Goal: Task Accomplishment & Management: Complete application form

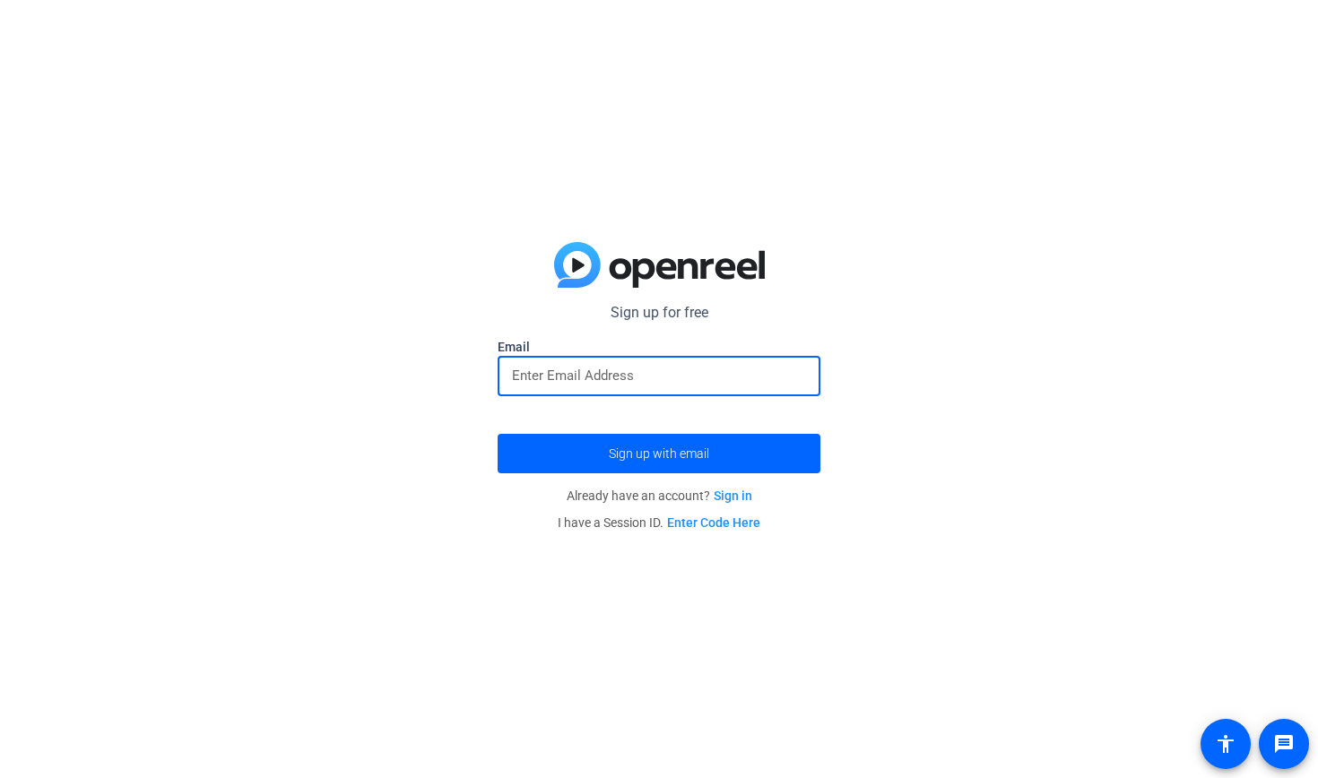
click at [674, 380] on input "email" at bounding box center [659, 376] width 294 height 22
type input "D"
type input "[EMAIL_ADDRESS][DOMAIN_NAME]"
click at [659, 454] on button "Sign up with email" at bounding box center [659, 453] width 323 height 39
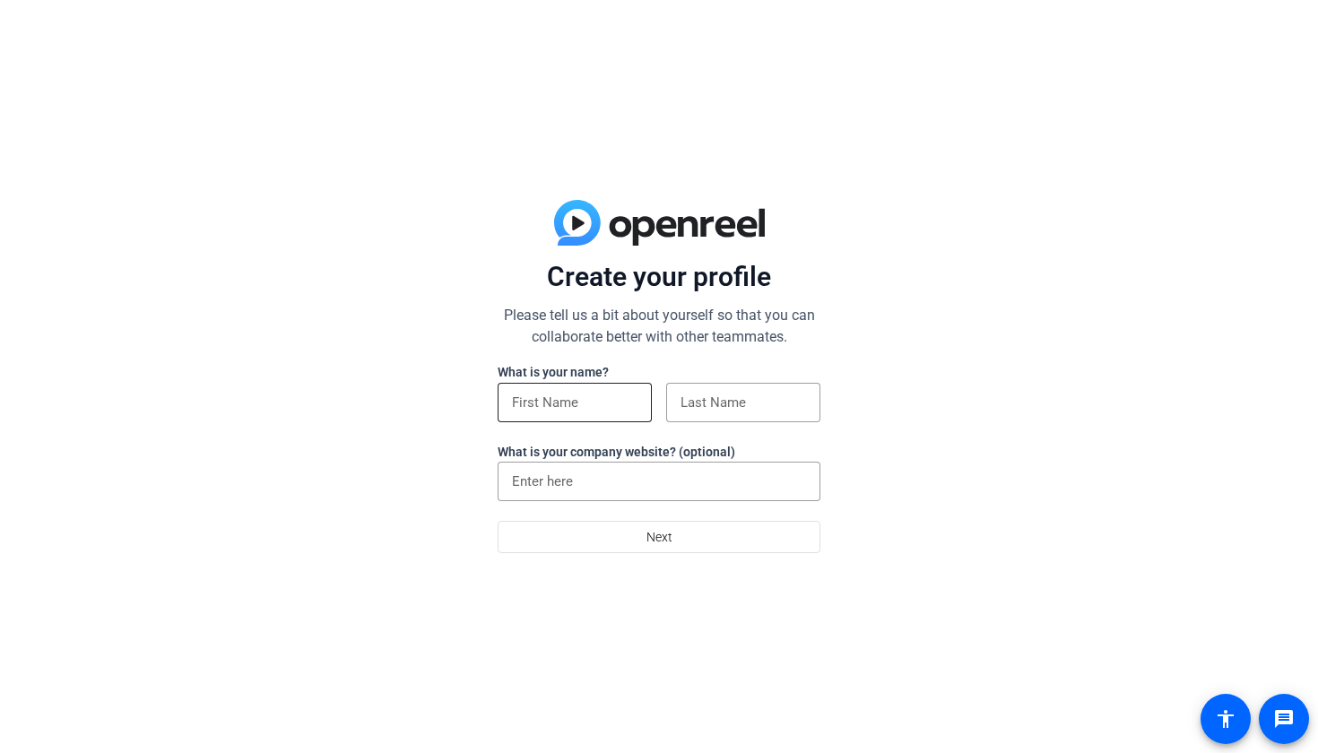
click at [556, 399] on input at bounding box center [575, 403] width 126 height 22
type input "[PERSON_NAME]"
click at [714, 399] on input at bounding box center [744, 403] width 126 height 22
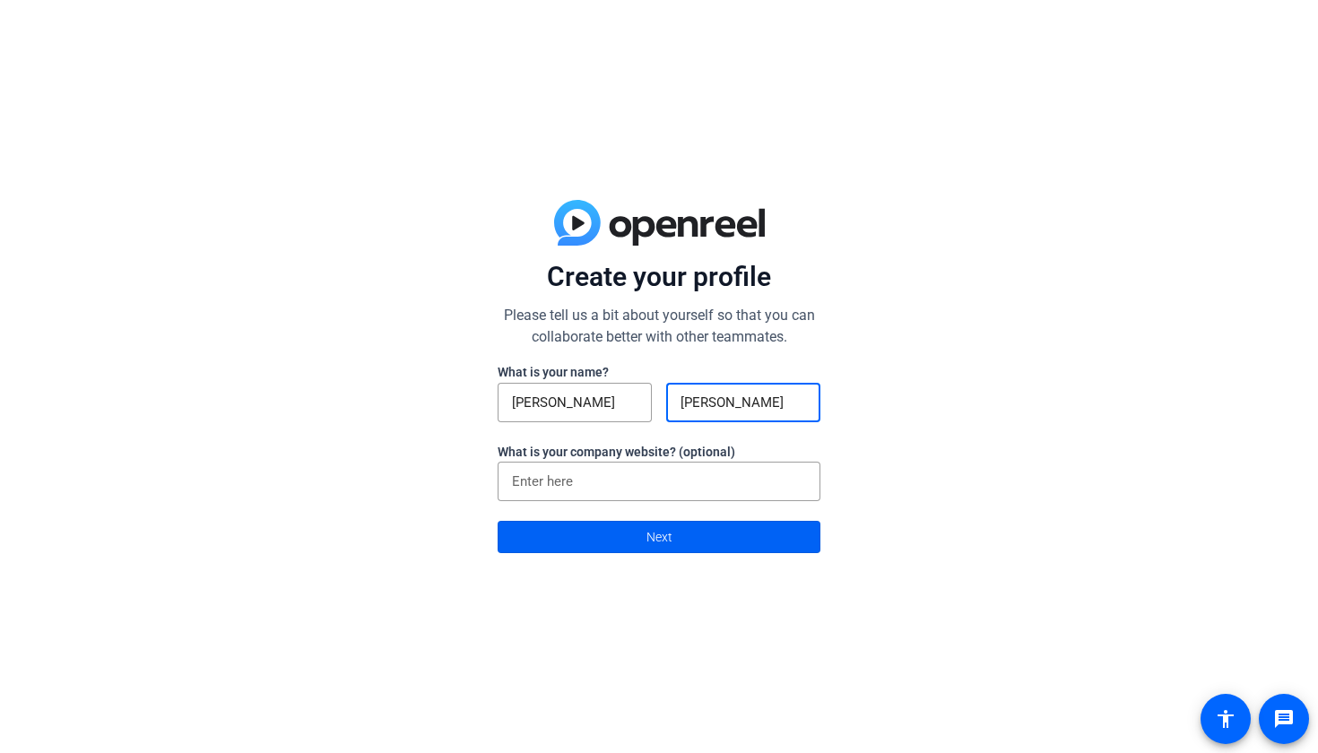
type input "[PERSON_NAME]"
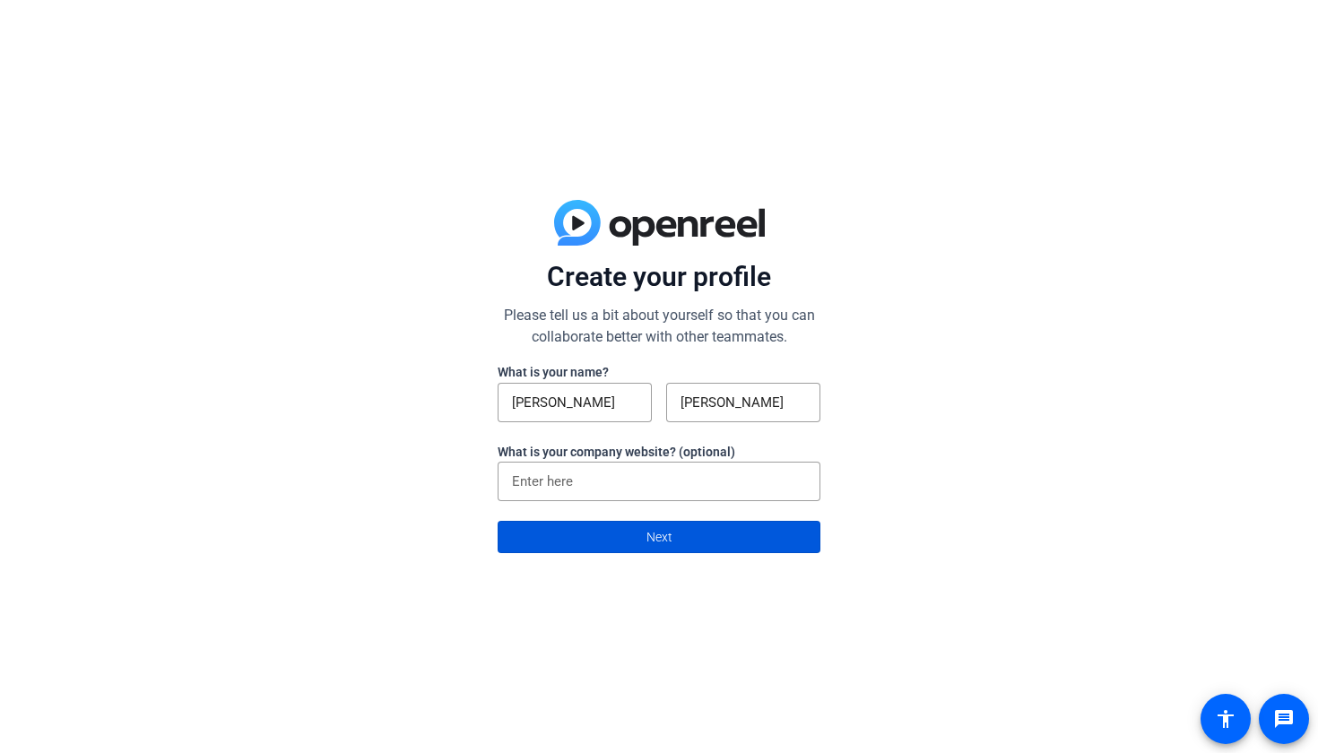
click at [638, 542] on span at bounding box center [659, 537] width 321 height 43
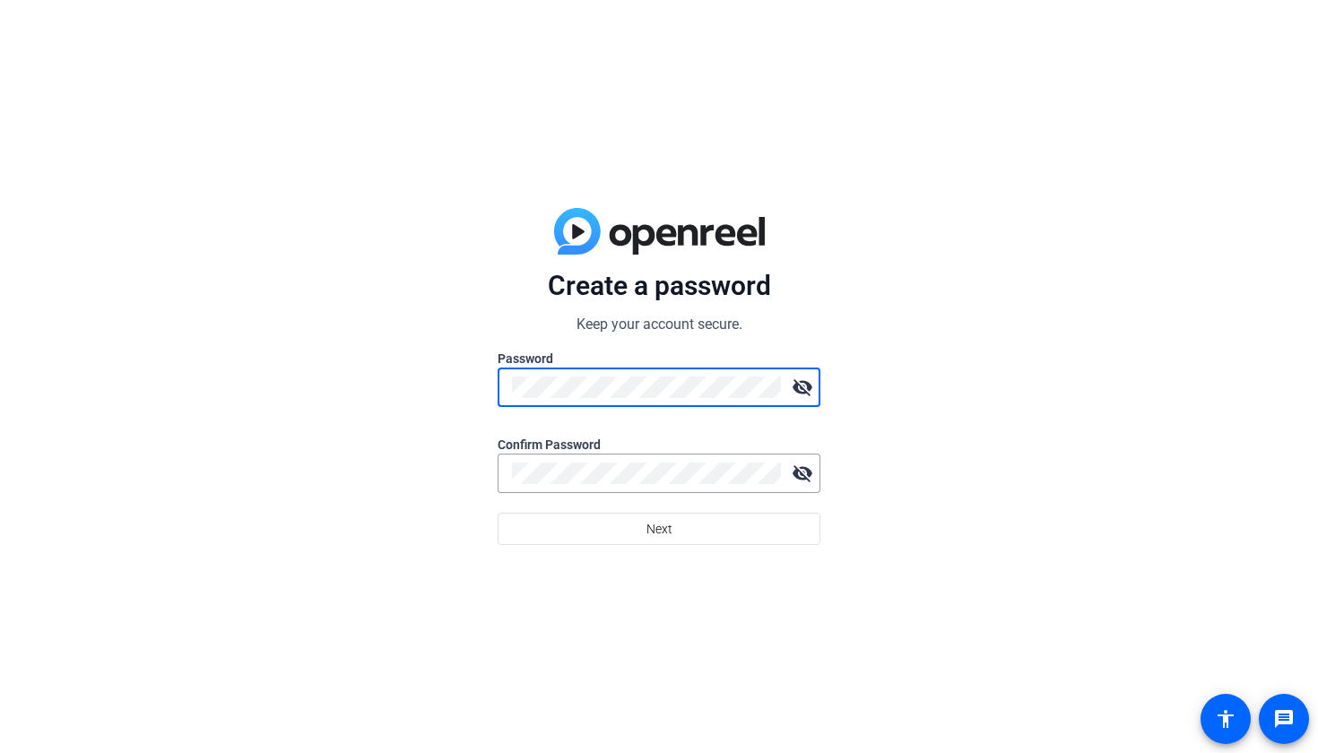
click at [807, 382] on mat-icon "visibility_off" at bounding box center [803, 387] width 36 height 36
click at [807, 382] on mat-icon "visibility" at bounding box center [803, 387] width 36 height 36
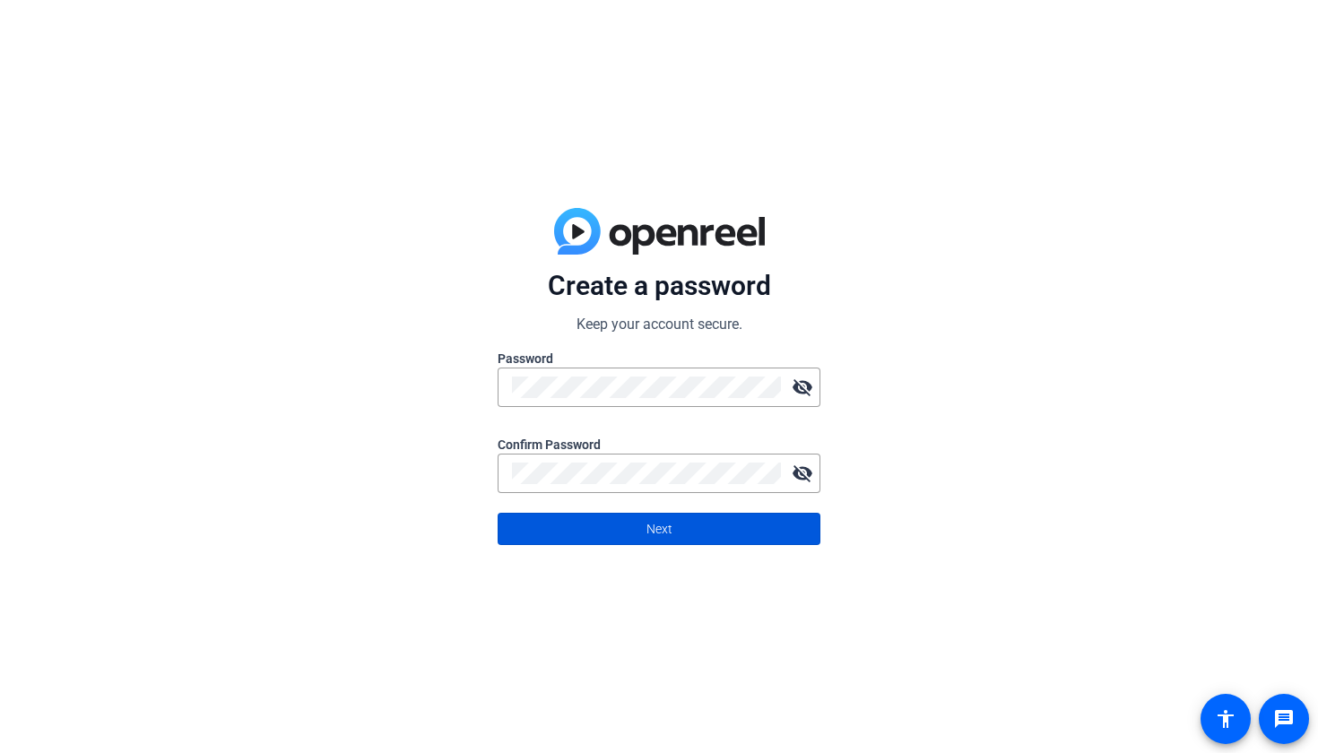
click at [697, 533] on span at bounding box center [659, 529] width 321 height 43
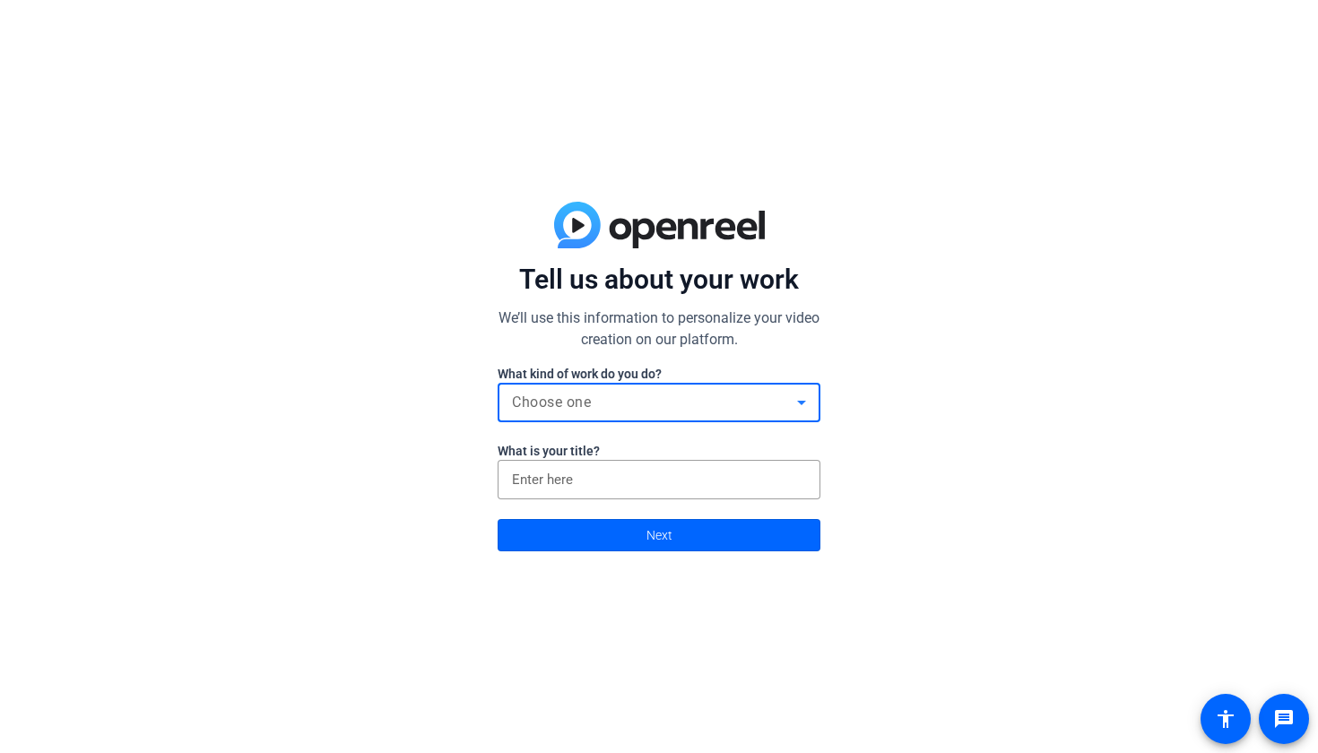
click at [789, 407] on div "Choose one" at bounding box center [654, 403] width 285 height 22
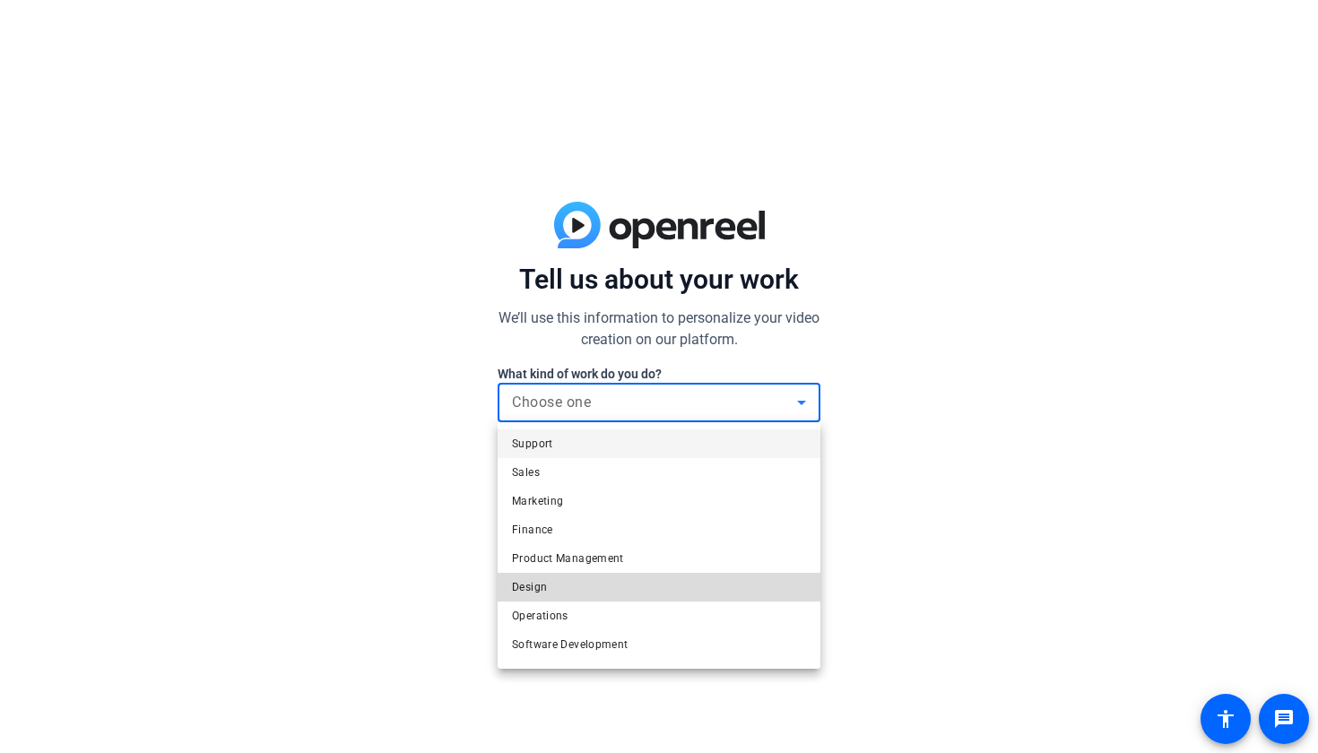
click at [612, 586] on mat-option "Design" at bounding box center [659, 587] width 323 height 29
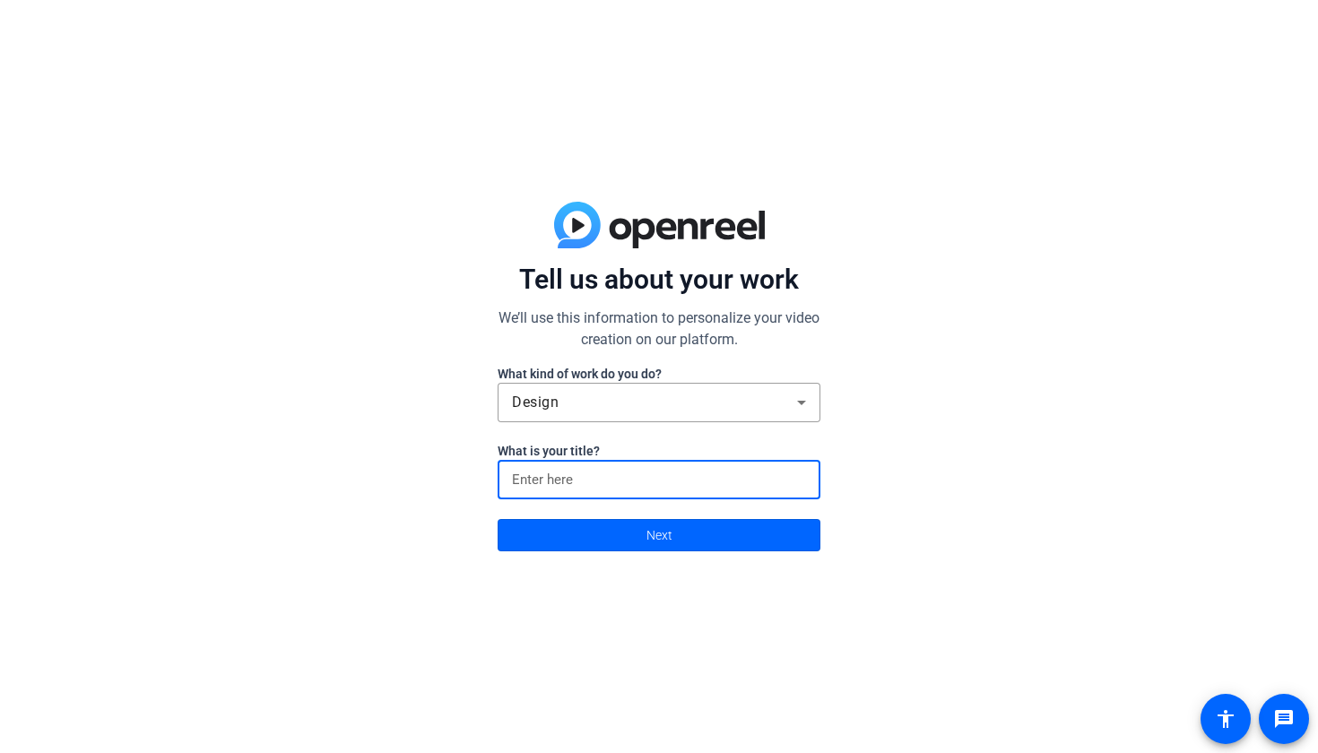
click at [652, 473] on input at bounding box center [659, 480] width 294 height 22
type input "Deep"
click at [657, 534] on span "Next" at bounding box center [659, 535] width 26 height 34
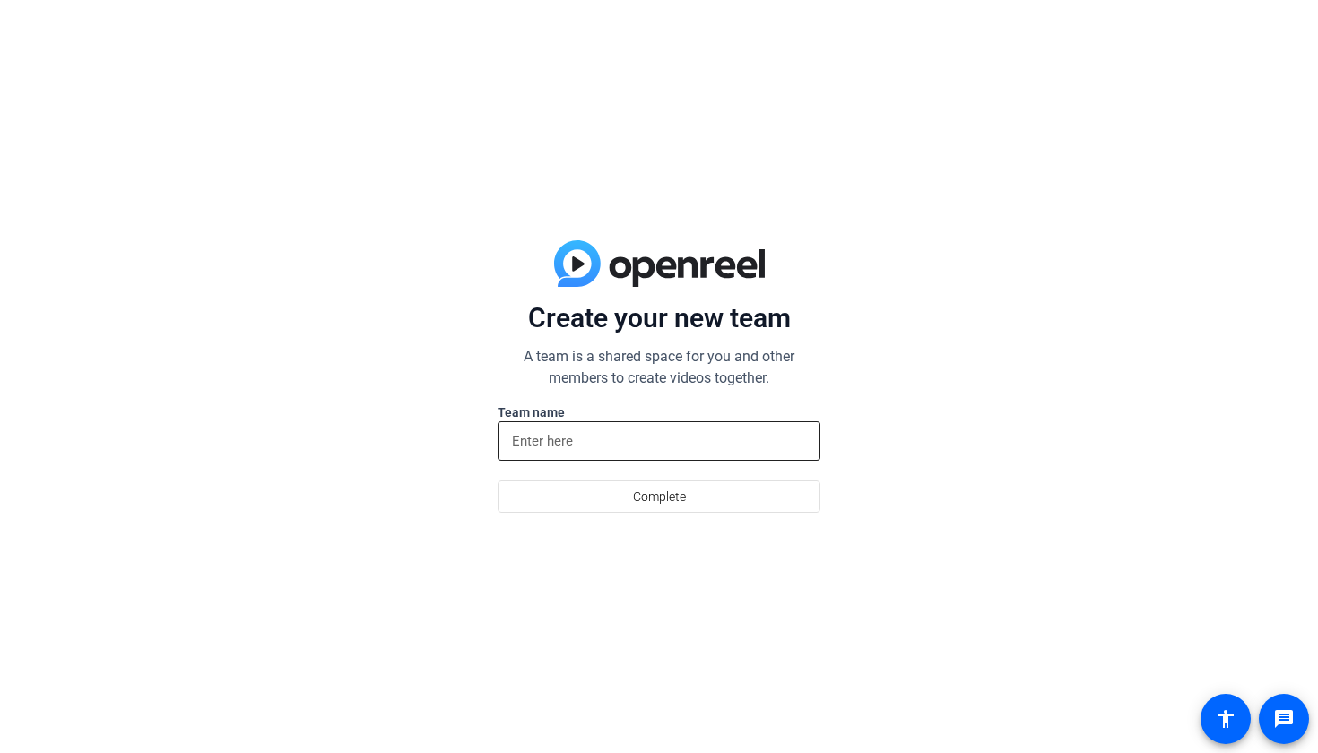
click at [647, 439] on input at bounding box center [659, 441] width 294 height 22
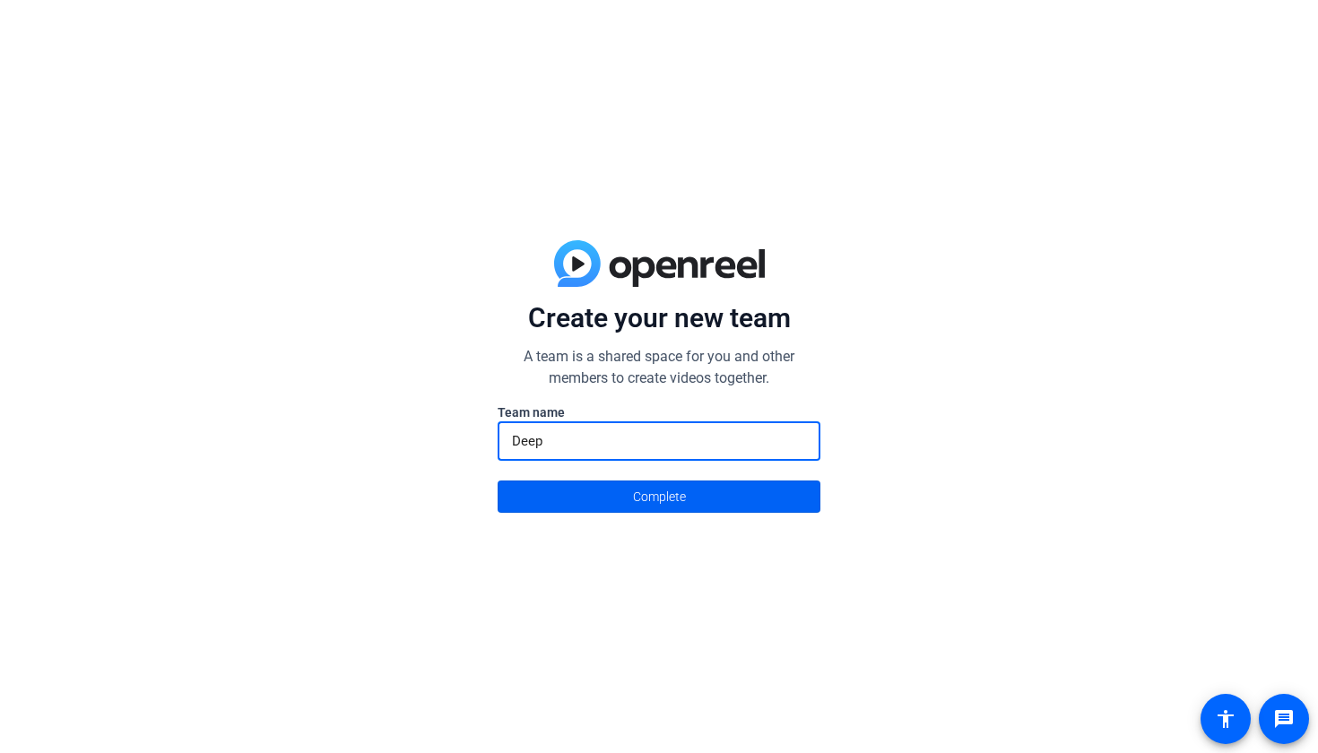
type input "Deep"
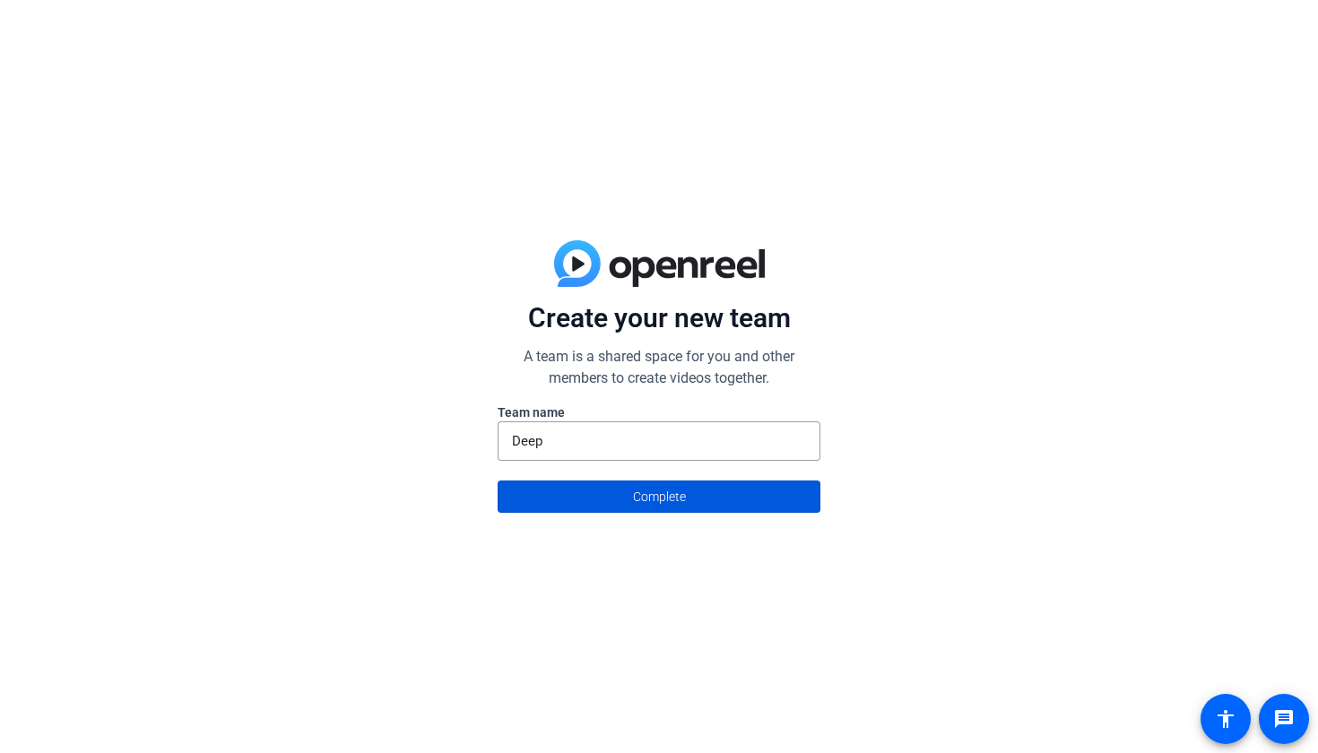
click at [636, 495] on span "Complete" at bounding box center [659, 497] width 53 height 34
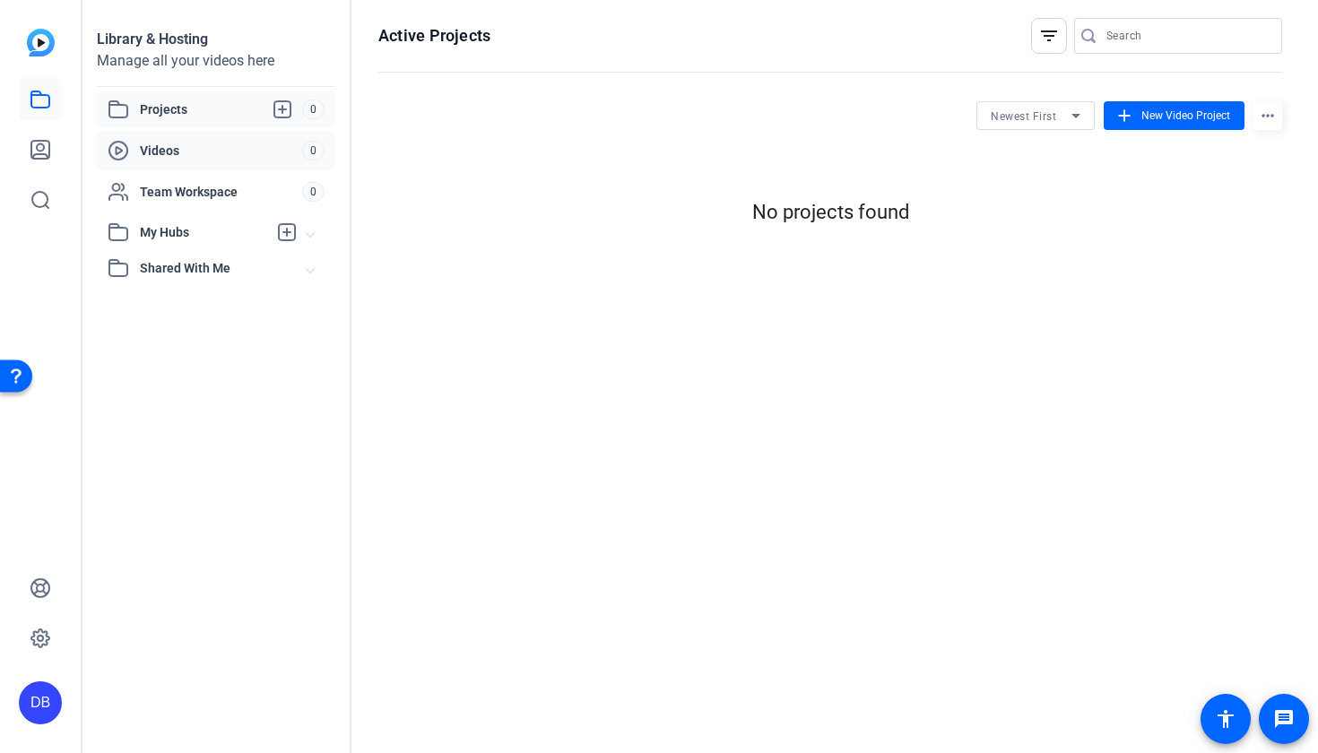
click at [241, 155] on span "Videos" at bounding box center [221, 151] width 162 height 18
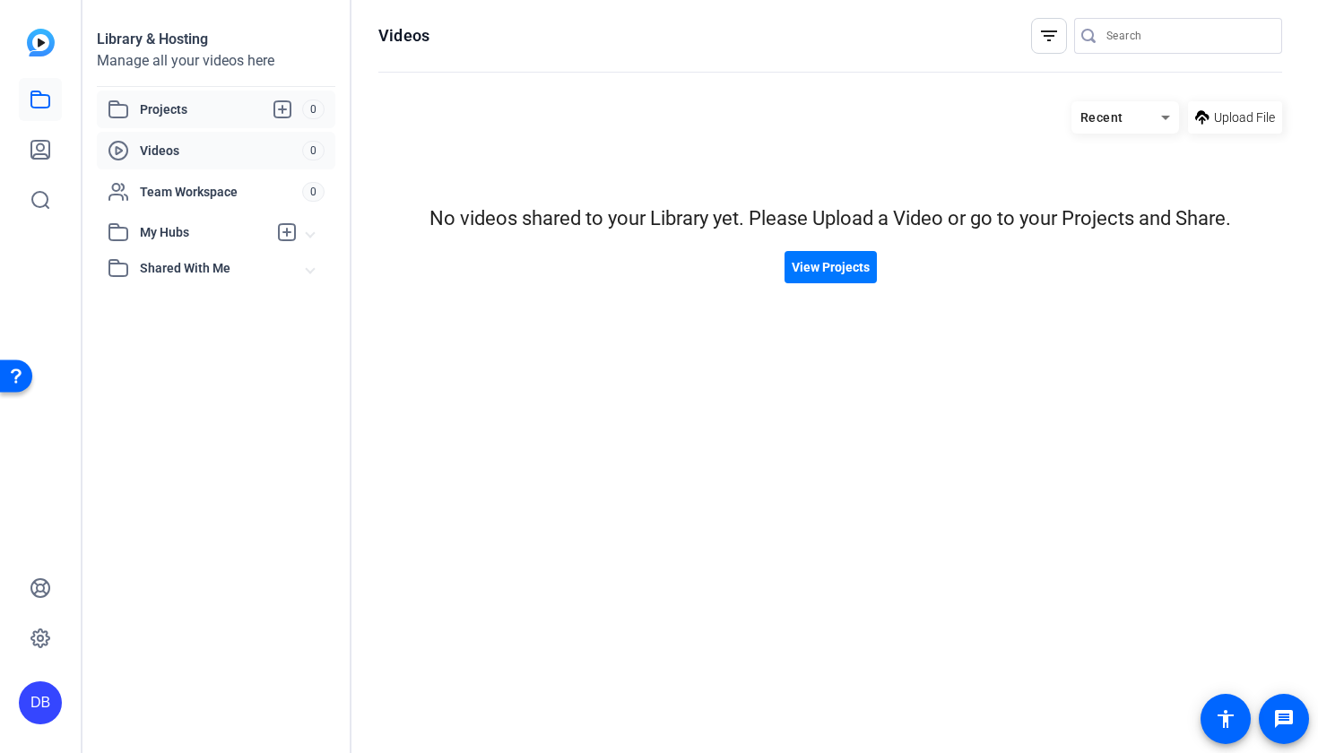
click at [210, 104] on span "Projects" at bounding box center [221, 110] width 162 height 22
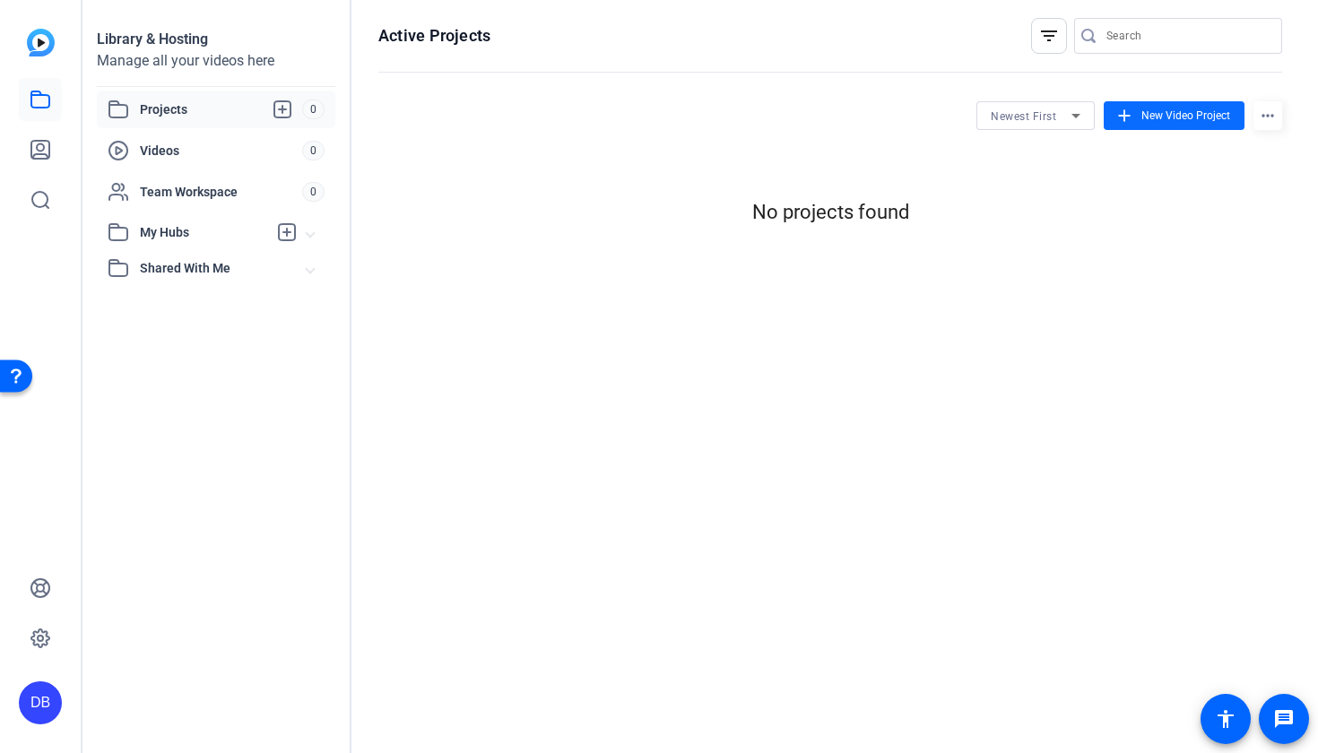
click at [1174, 112] on span "New Video Project" at bounding box center [1185, 116] width 89 height 16
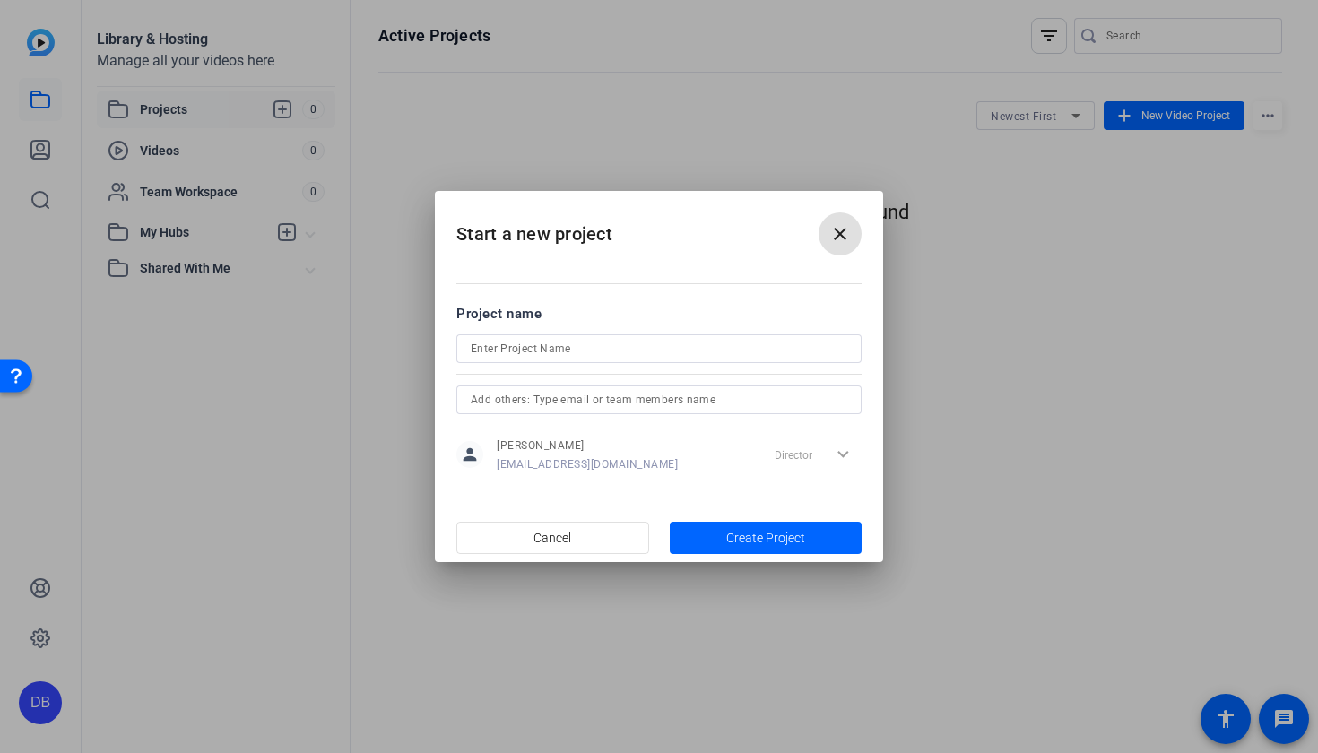
click at [675, 349] on input at bounding box center [659, 349] width 377 height 22
type input "Deepfake of Coach May"
click at [728, 531] on span "Create Project" at bounding box center [765, 538] width 79 height 19
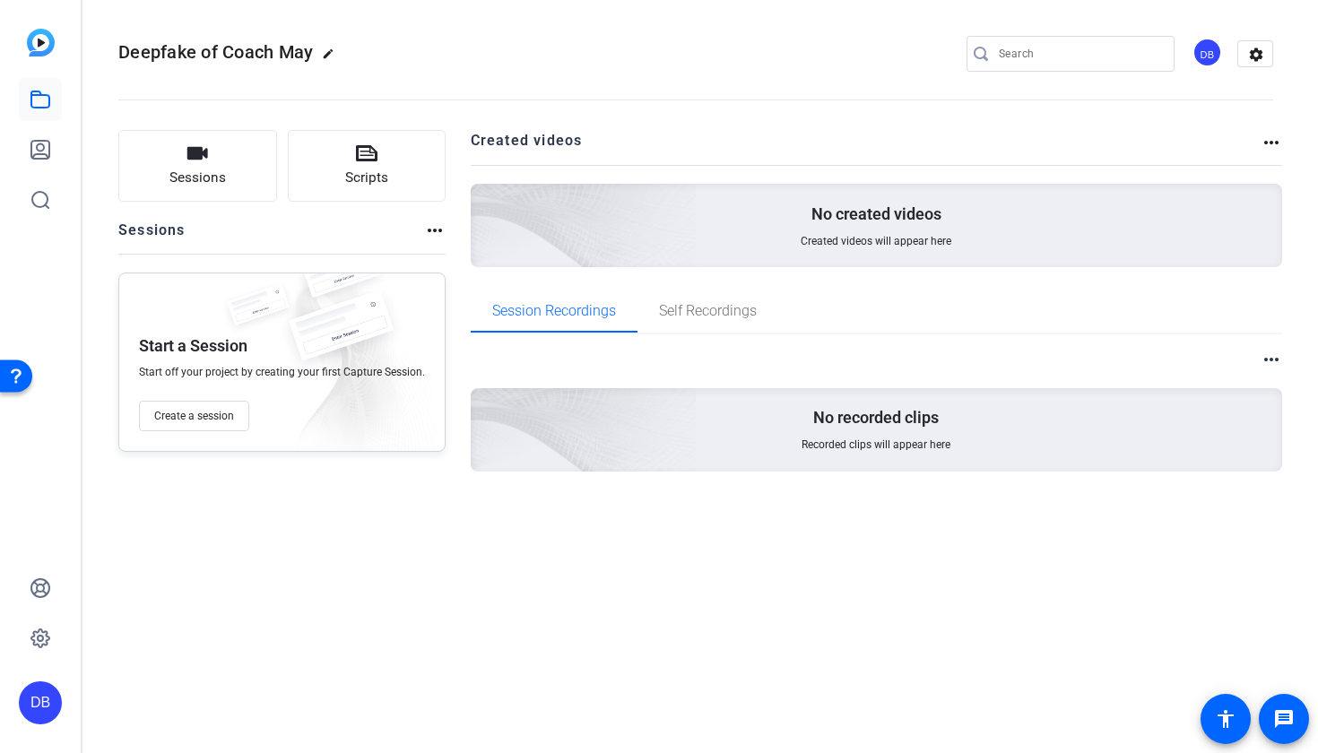
click at [197, 433] on div "Start a Session Start off your project by creating your first Capture Session. …" at bounding box center [281, 362] width 327 height 179
click at [204, 427] on button "Create a session" at bounding box center [194, 416] width 110 height 30
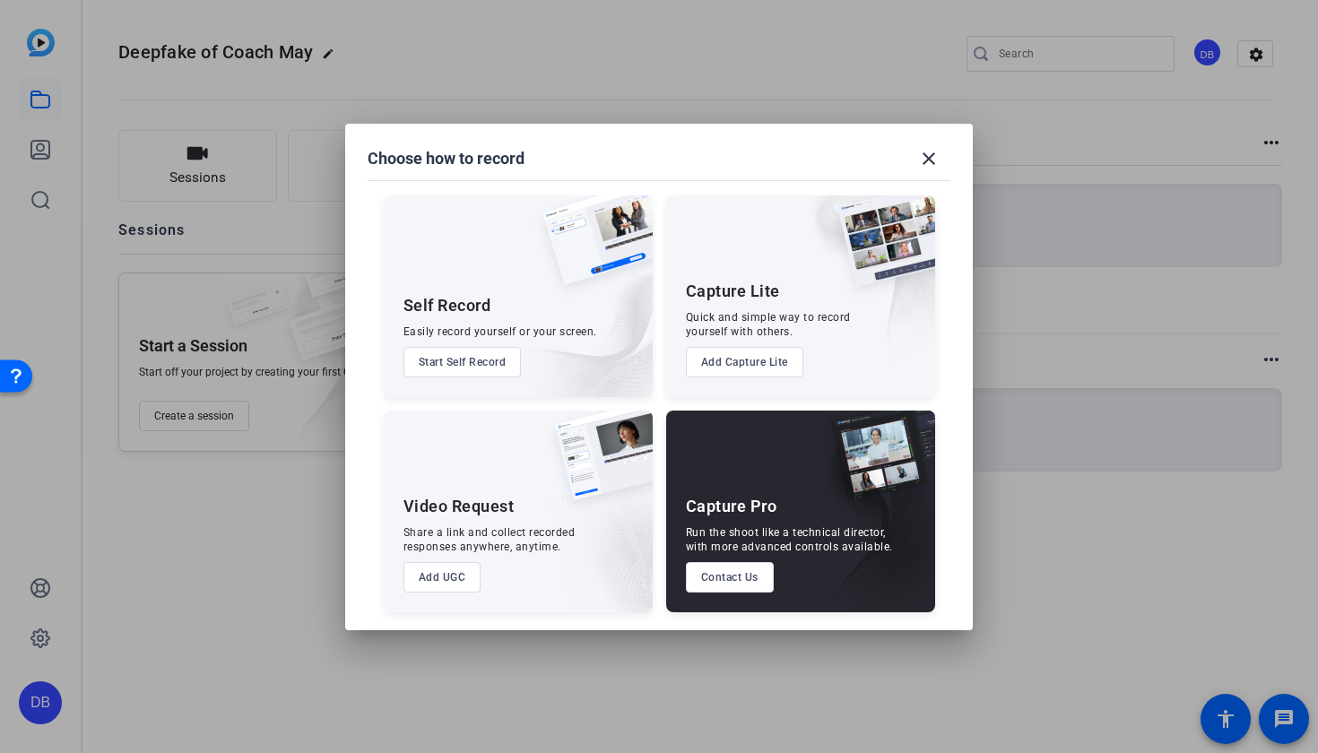
click at [279, 549] on div at bounding box center [659, 376] width 1318 height 753
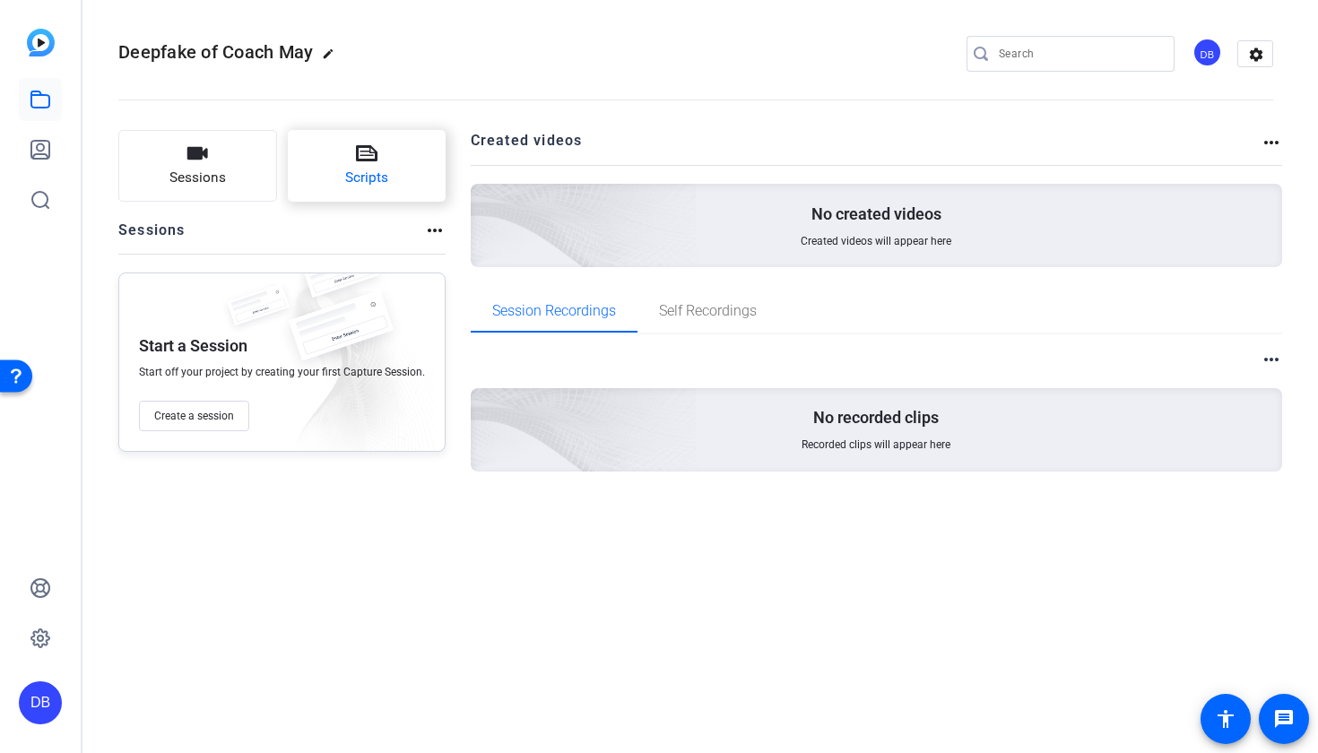
click at [396, 159] on button "Scripts" at bounding box center [367, 166] width 159 height 72
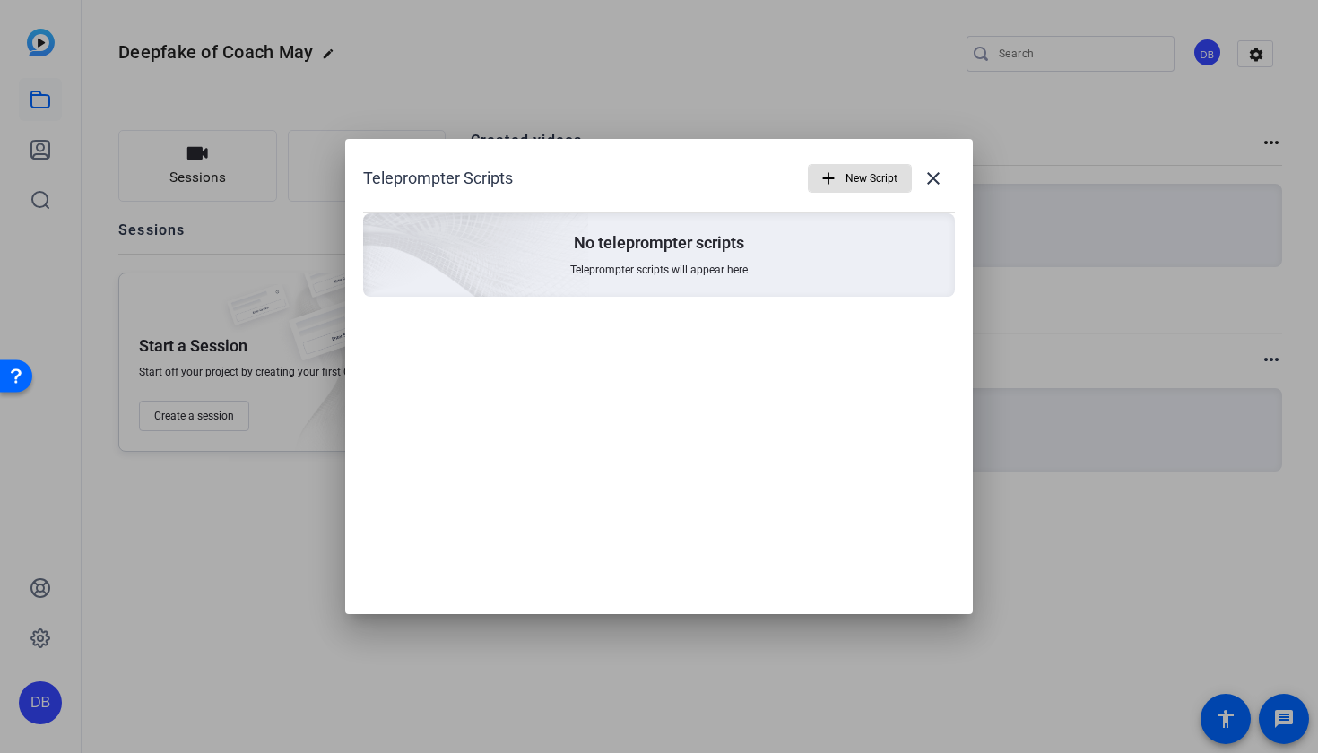
click at [821, 178] on mat-icon "add" at bounding box center [829, 179] width 20 height 20
